Goal: Find specific page/section: Find specific page/section

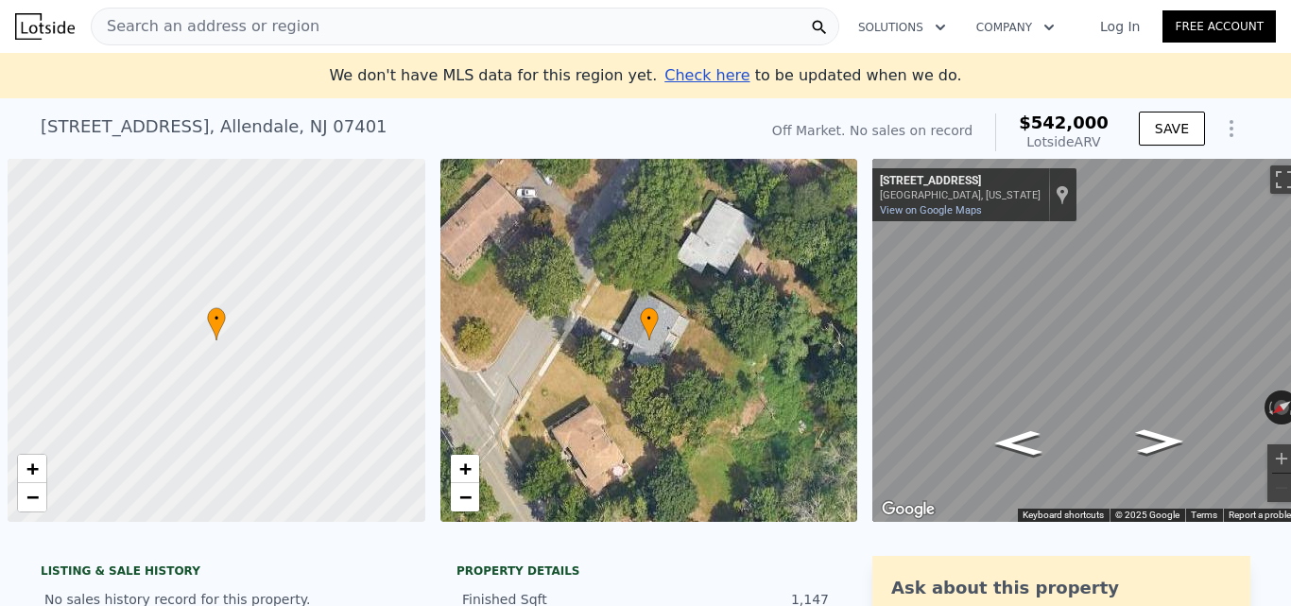
click at [407, 19] on div "Search an address or region" at bounding box center [465, 27] width 749 height 38
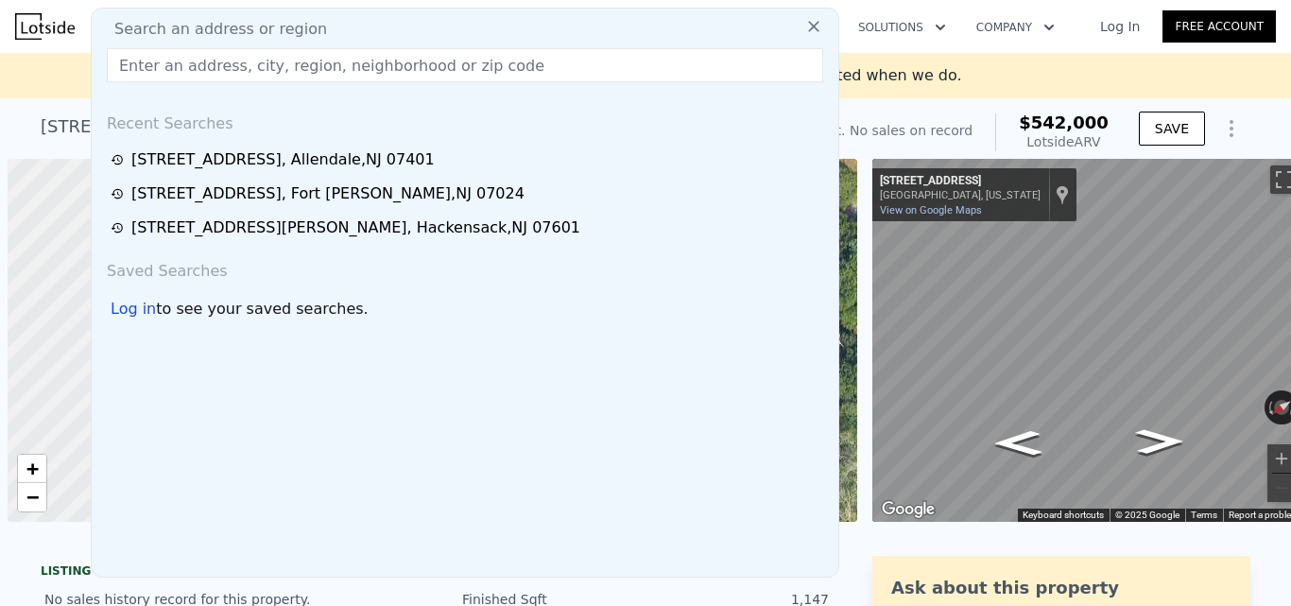
scroll to position [0, 8]
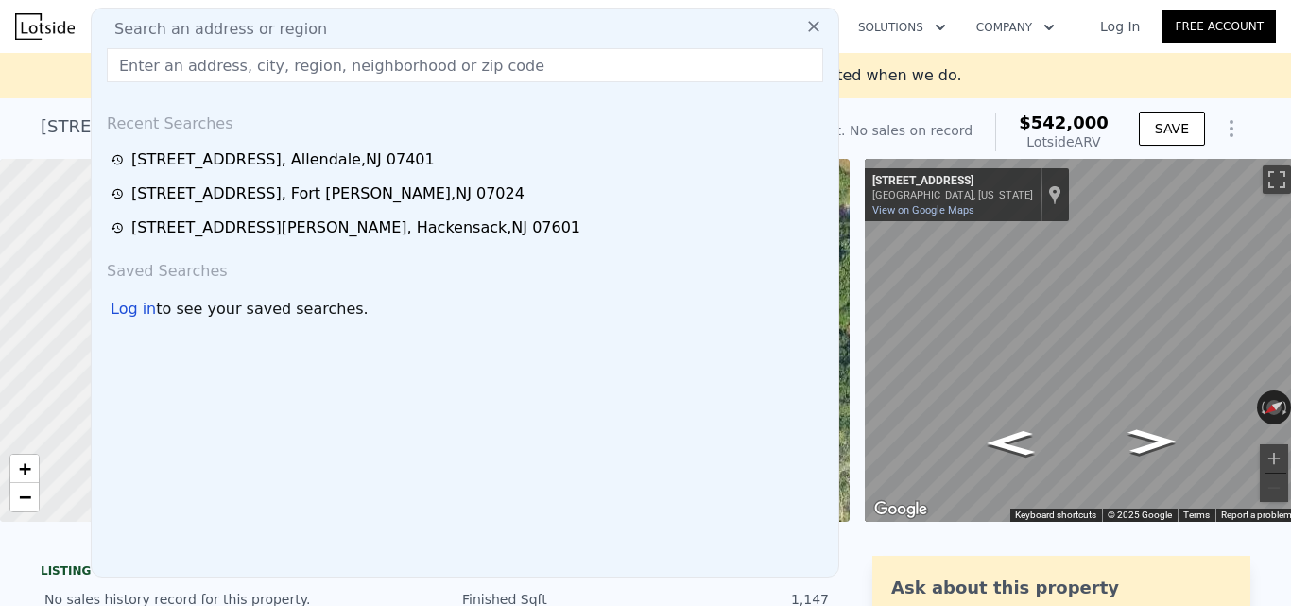
click at [392, 70] on input "text" at bounding box center [465, 65] width 717 height 34
paste input "[STREET_ADDRESS][PERSON_NAME]"
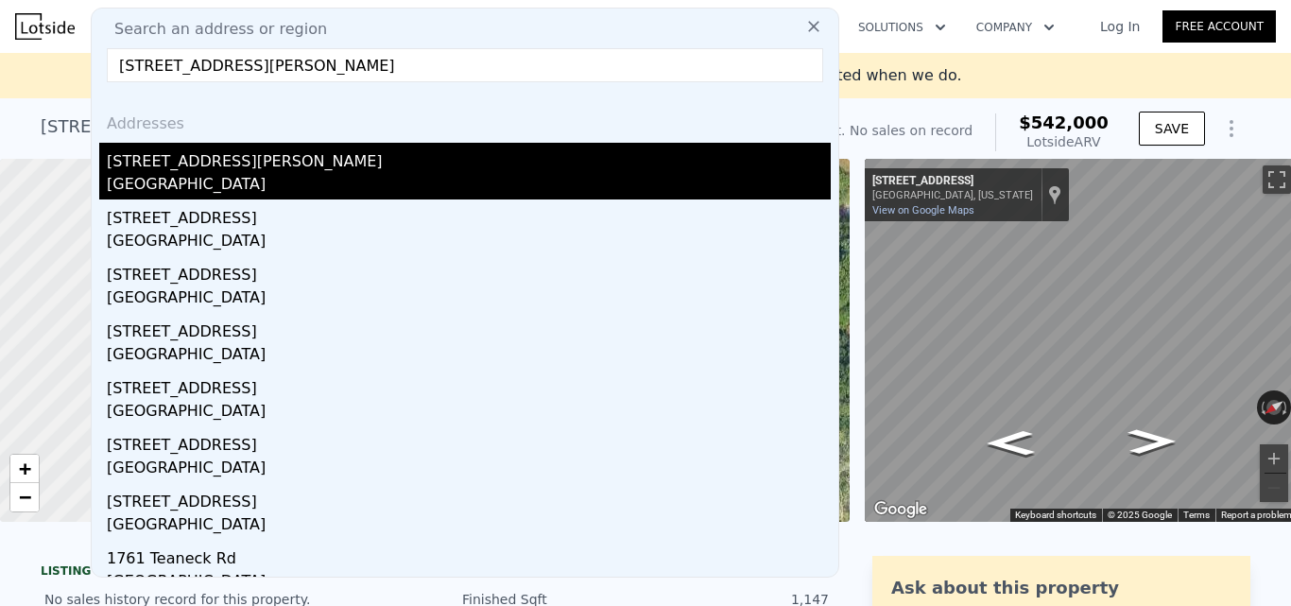
type input "[STREET_ADDRESS][PERSON_NAME]"
click at [387, 158] on div "[STREET_ADDRESS][PERSON_NAME]" at bounding box center [469, 158] width 724 height 30
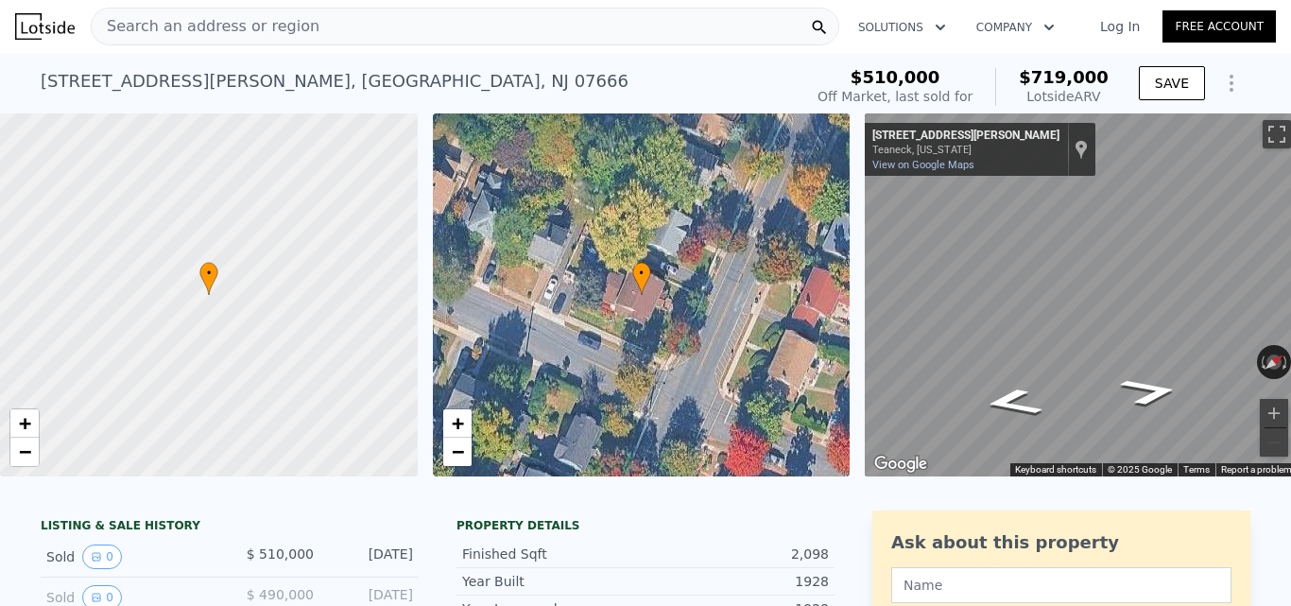
click at [417, 29] on div "Search an address or region" at bounding box center [465, 27] width 749 height 38
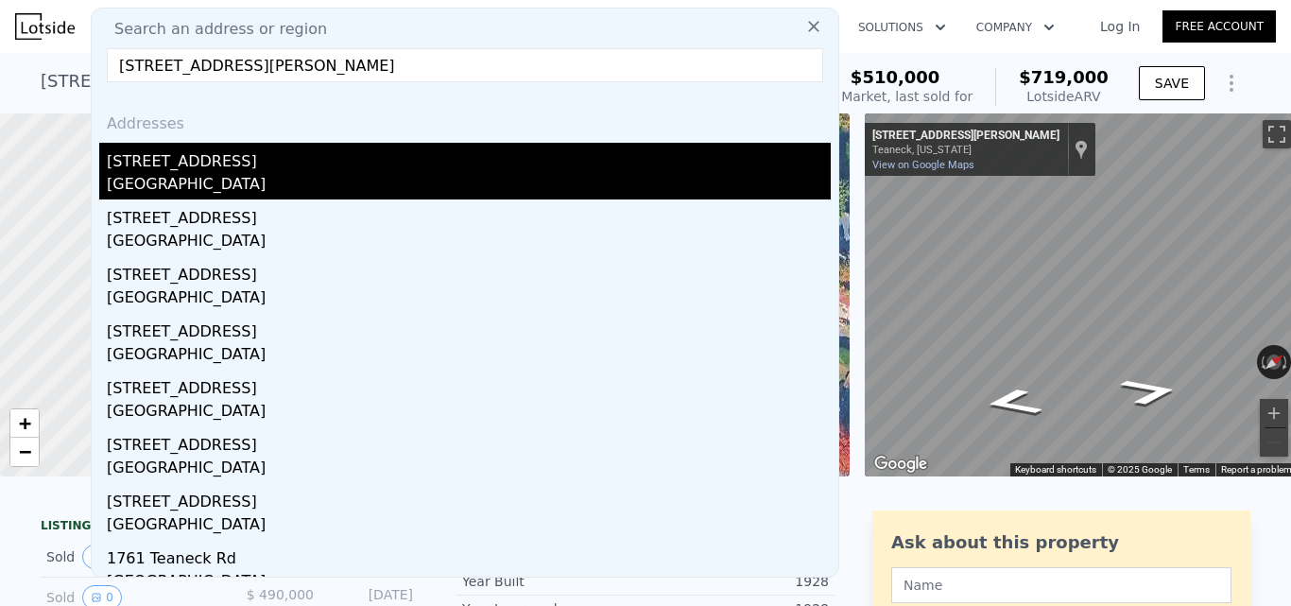
type input "[STREET_ADDRESS][PERSON_NAME]"
click at [319, 174] on div "[GEOGRAPHIC_DATA]" at bounding box center [469, 186] width 724 height 26
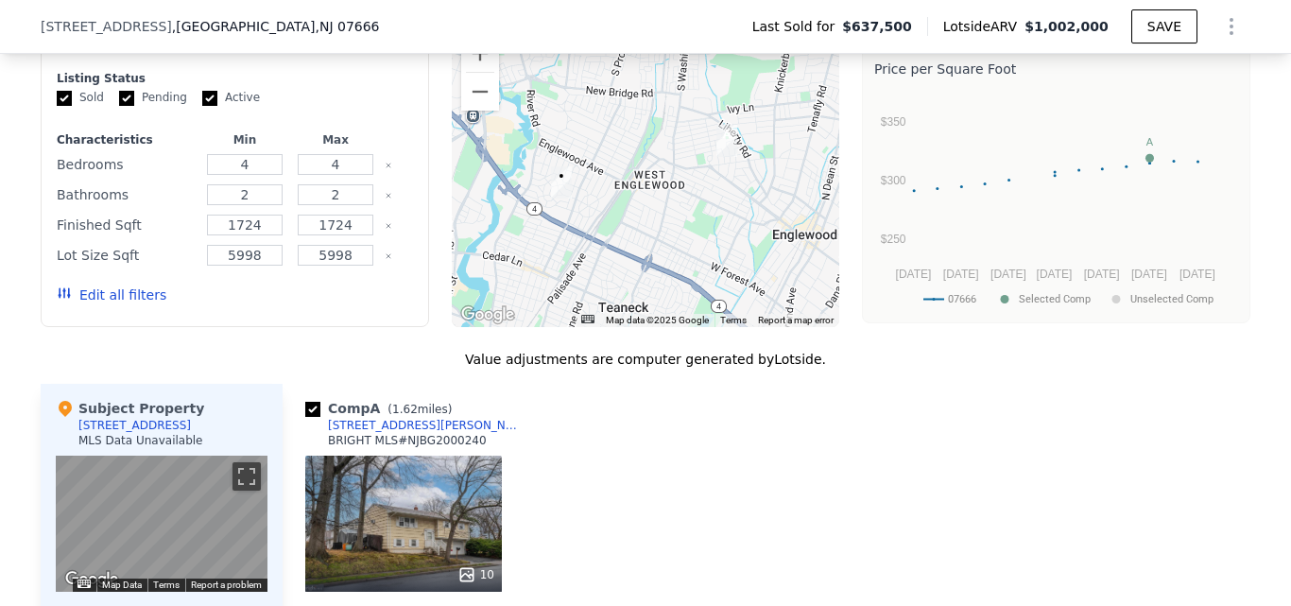
scroll to position [1601, 0]
